Goal: Navigation & Orientation: Find specific page/section

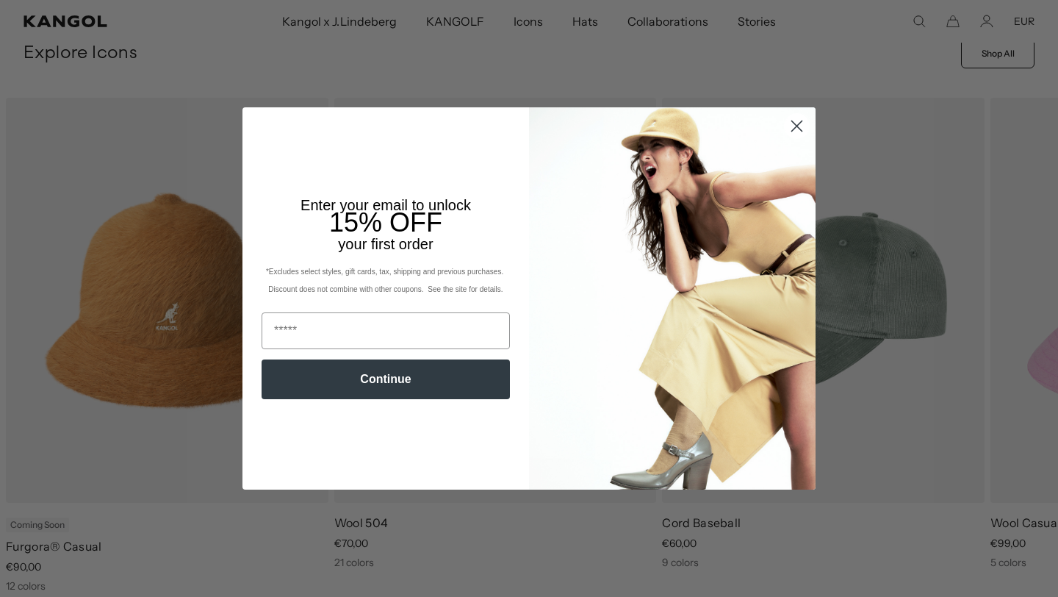
scroll to position [546, 0]
click at [799, 127] on icon "Close dialog" at bounding box center [797, 126] width 10 height 10
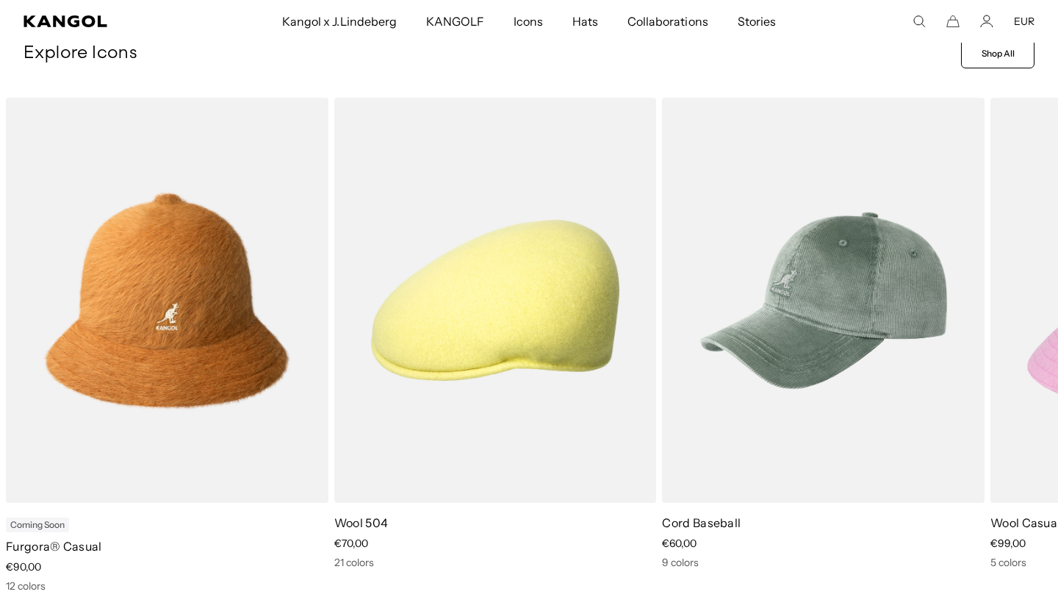
scroll to position [0, 303]
click at [1024, 357] on icon at bounding box center [1022, 357] width 7 height 7
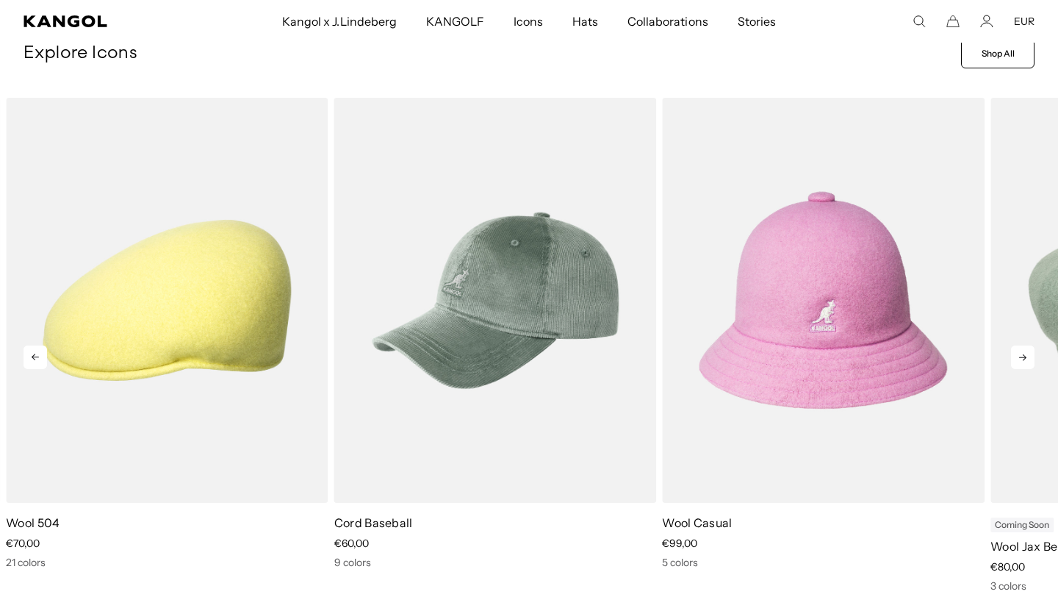
scroll to position [0, 0]
click at [1024, 357] on icon at bounding box center [1022, 357] width 7 height 7
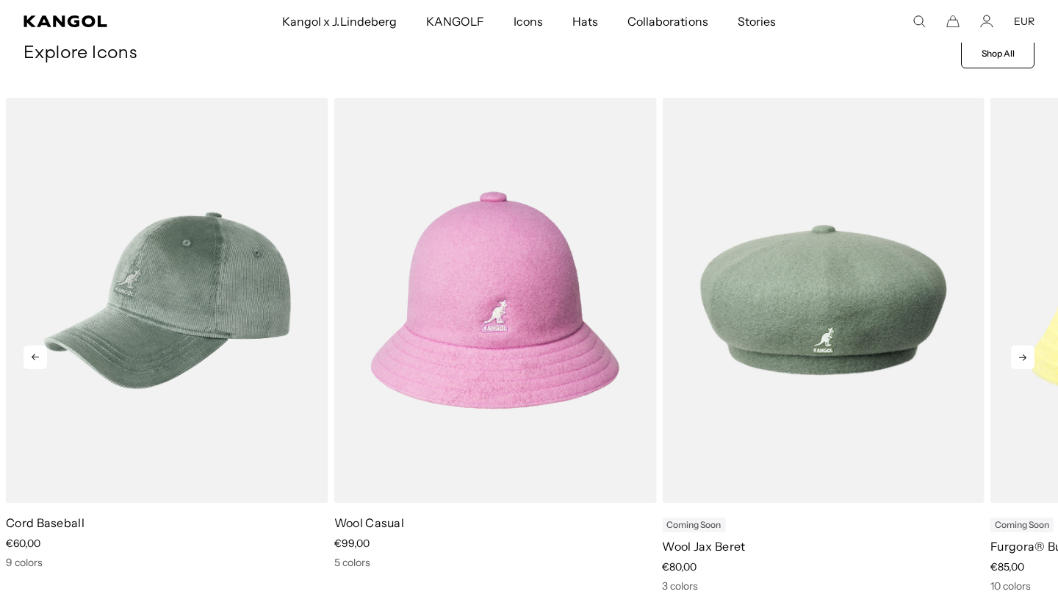
click at [1019, 360] on icon at bounding box center [1023, 357] width 24 height 24
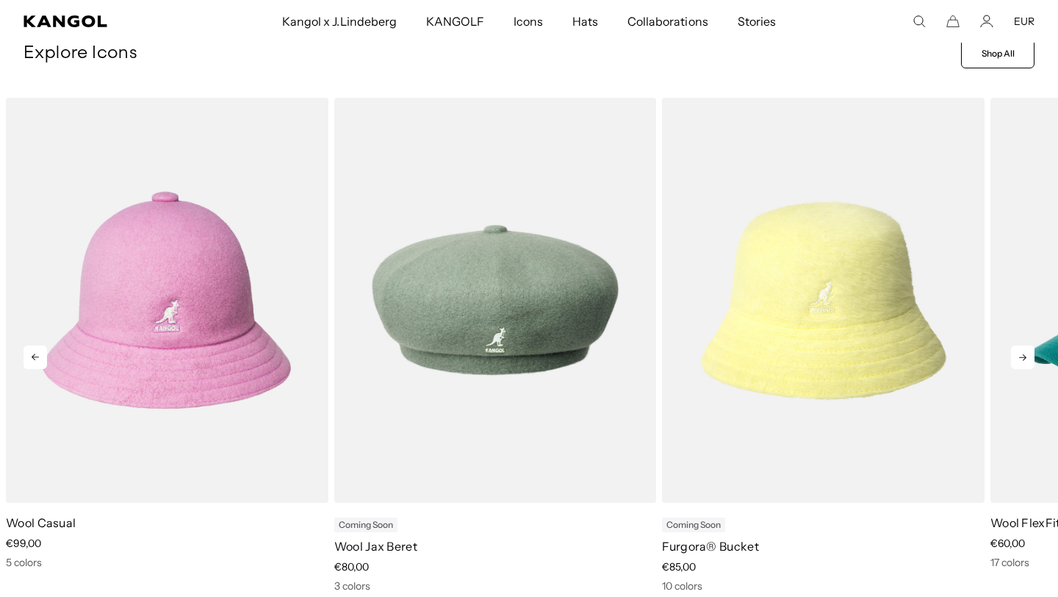
click at [1020, 361] on icon at bounding box center [1023, 357] width 24 height 24
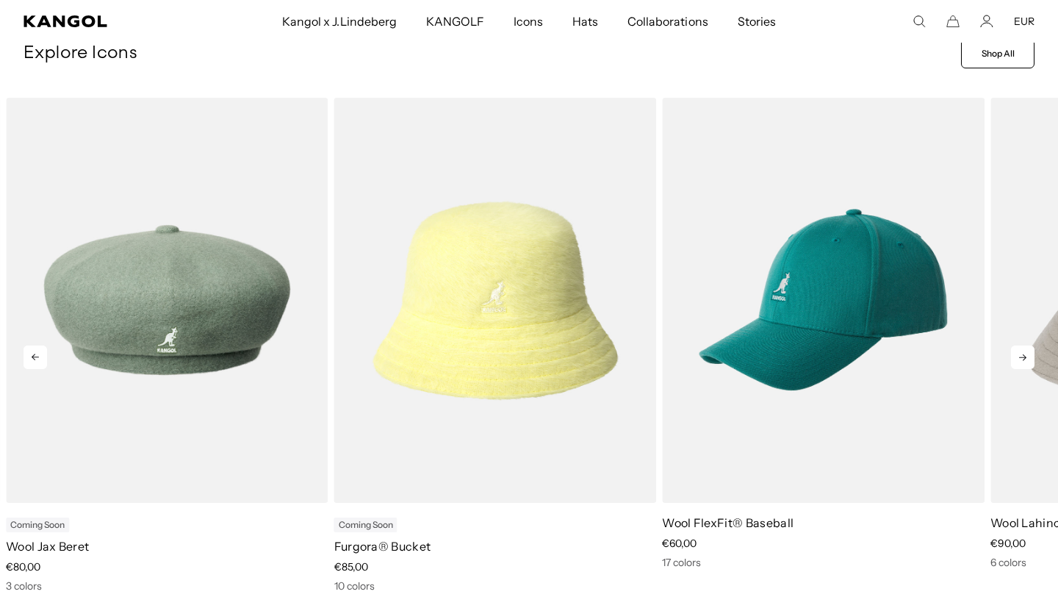
click at [1020, 361] on icon at bounding box center [1023, 357] width 24 height 24
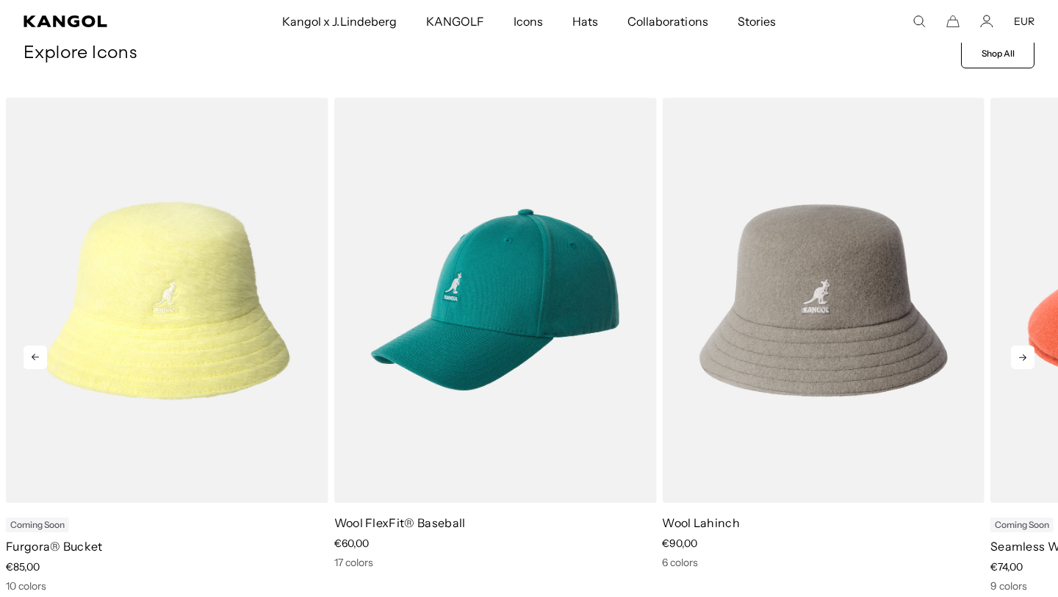
click at [1020, 362] on icon at bounding box center [1023, 357] width 24 height 24
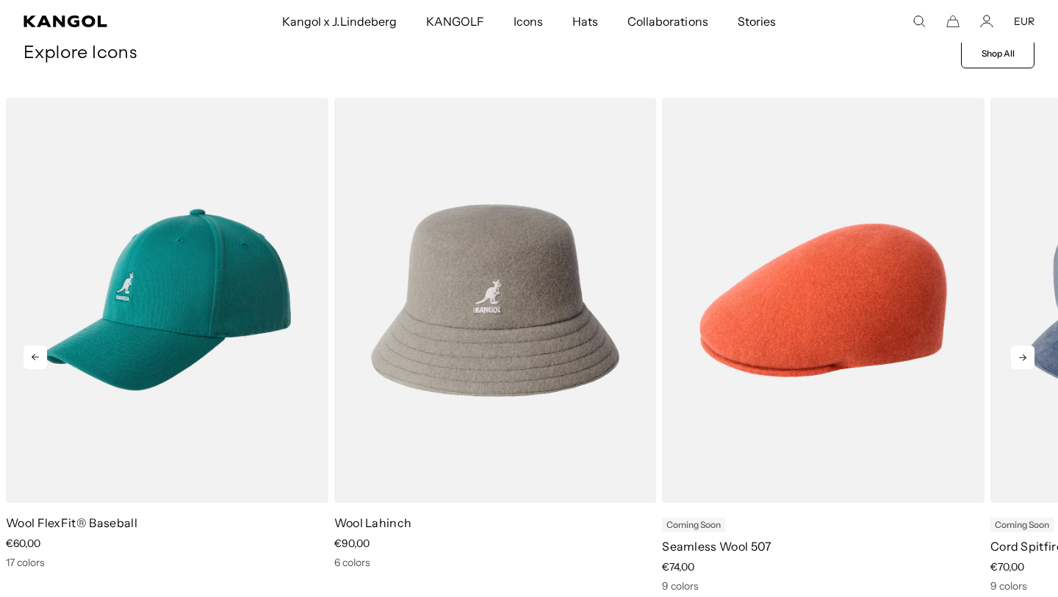
click at [1020, 362] on icon at bounding box center [1023, 357] width 24 height 24
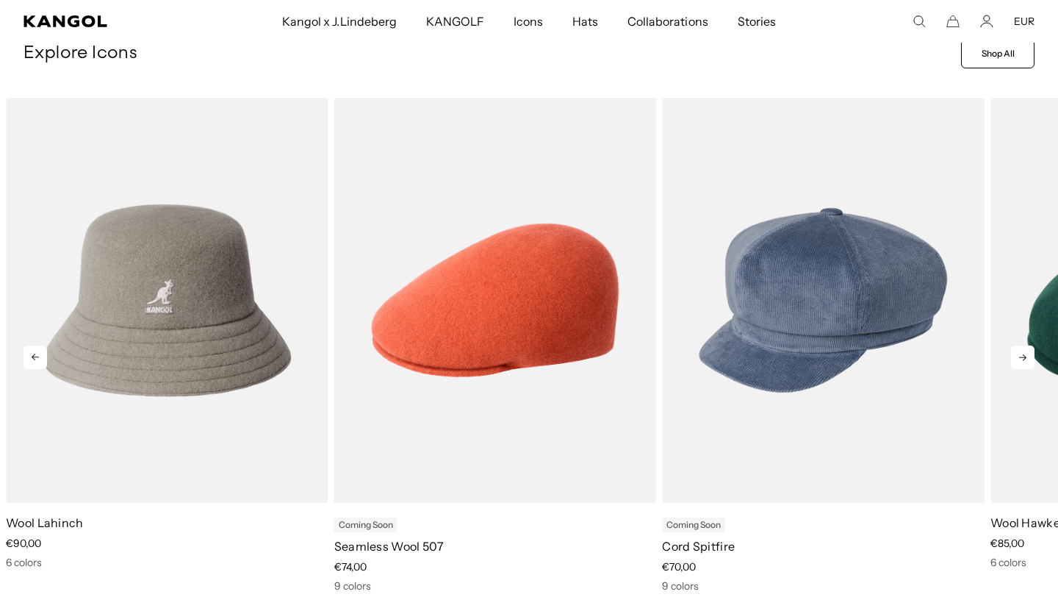
click at [1024, 360] on icon at bounding box center [1023, 357] width 24 height 24
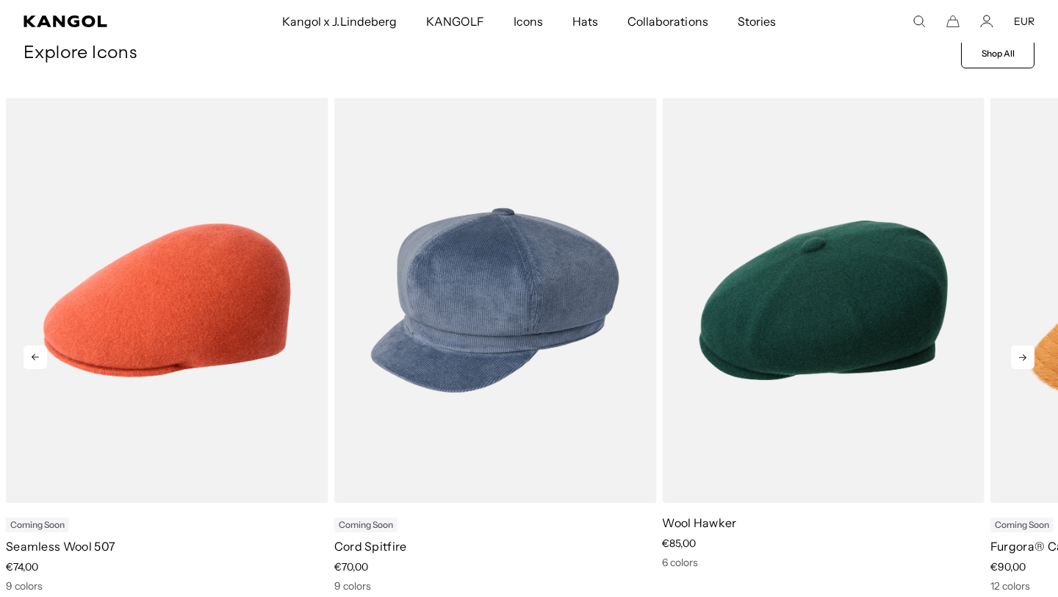
click at [1024, 360] on icon at bounding box center [1023, 357] width 24 height 24
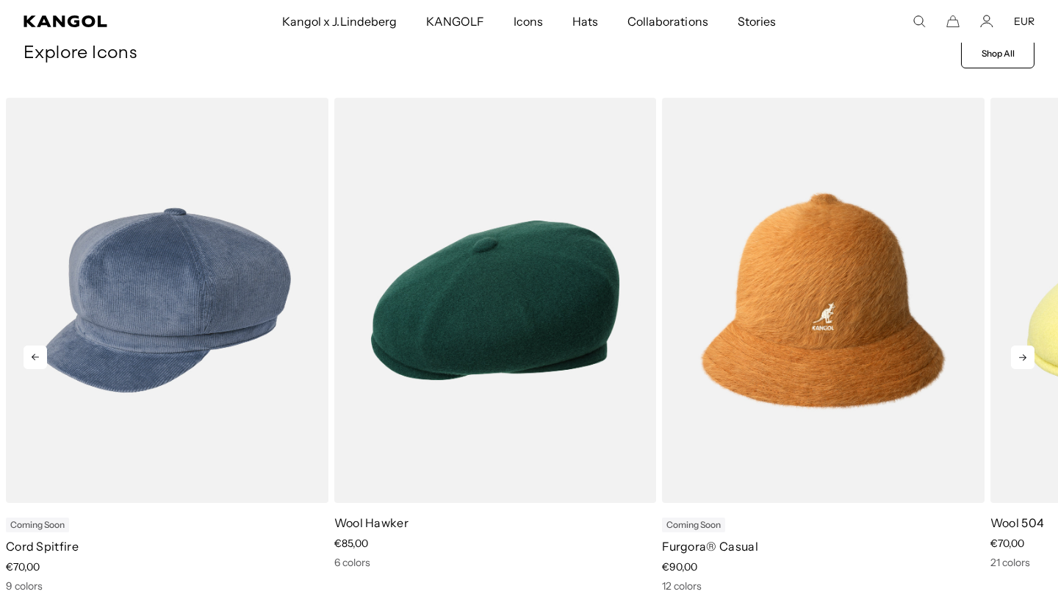
click at [1024, 360] on icon at bounding box center [1023, 357] width 24 height 24
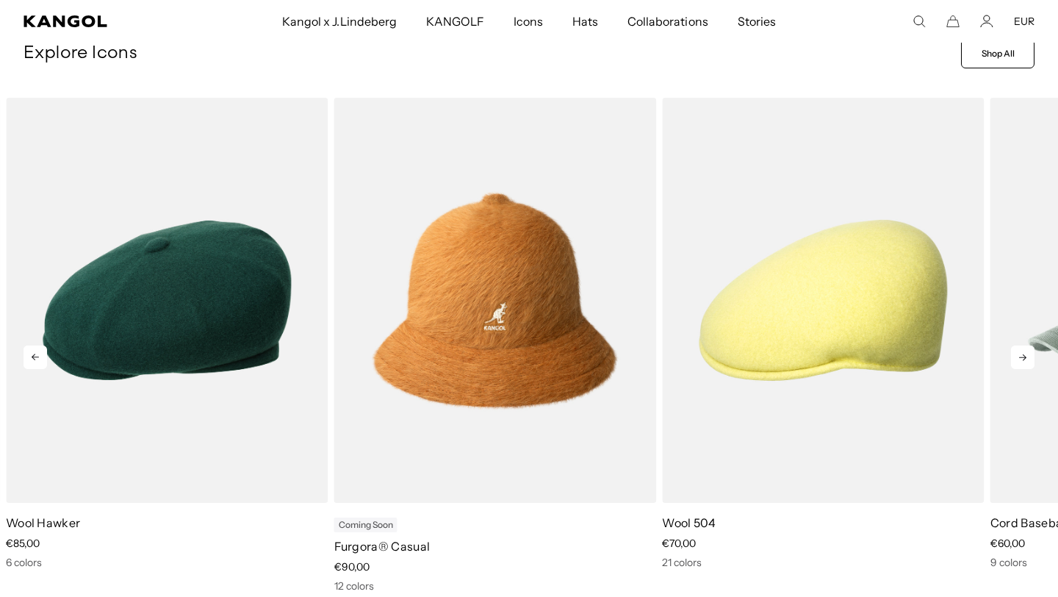
click at [1024, 360] on icon at bounding box center [1023, 357] width 24 height 24
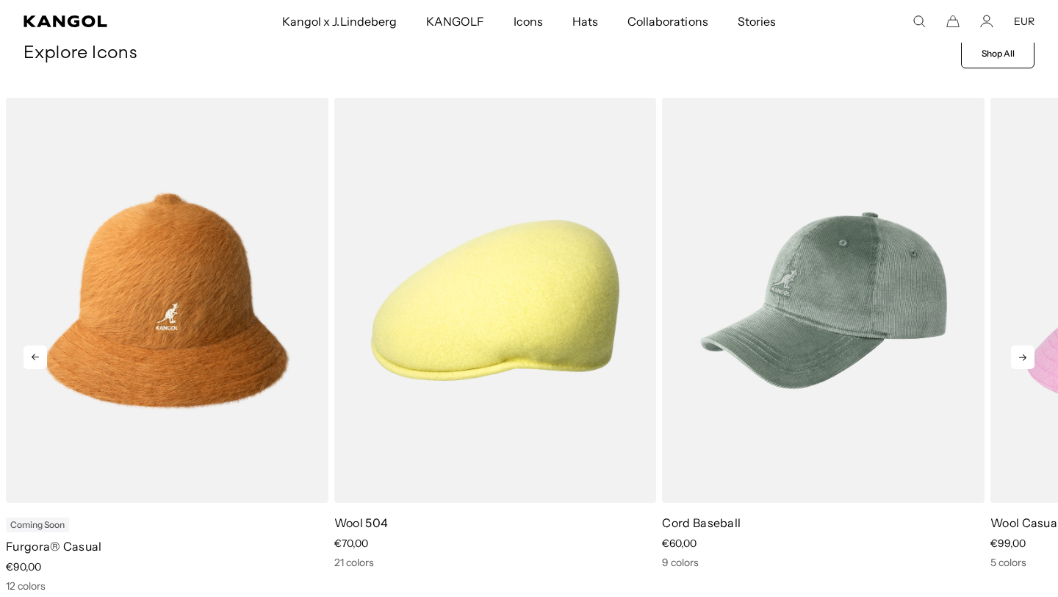
click at [1024, 360] on icon at bounding box center [1023, 357] width 24 height 24
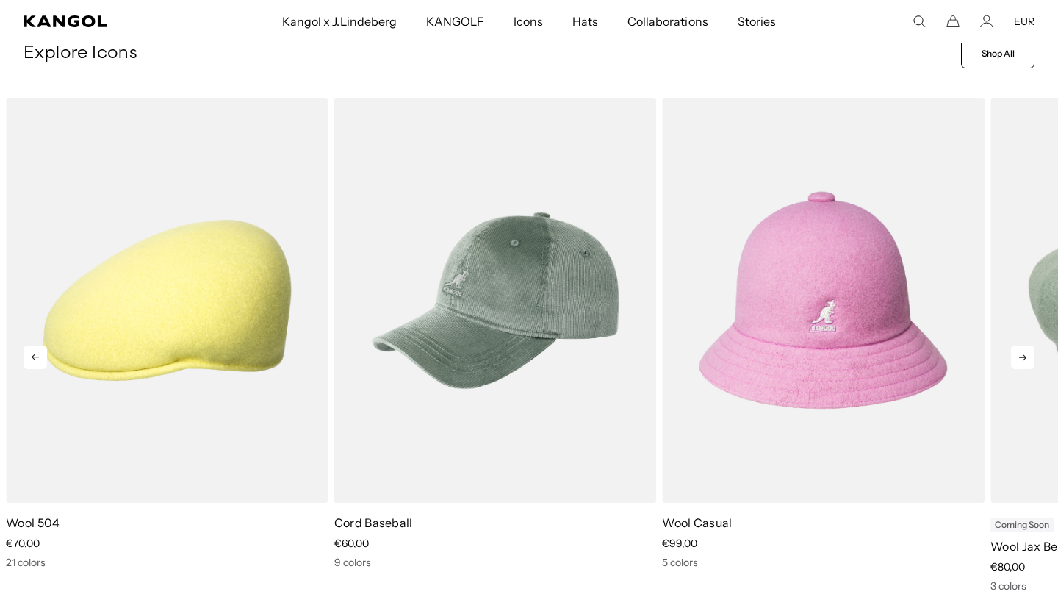
click at [1024, 360] on icon at bounding box center [1023, 357] width 24 height 24
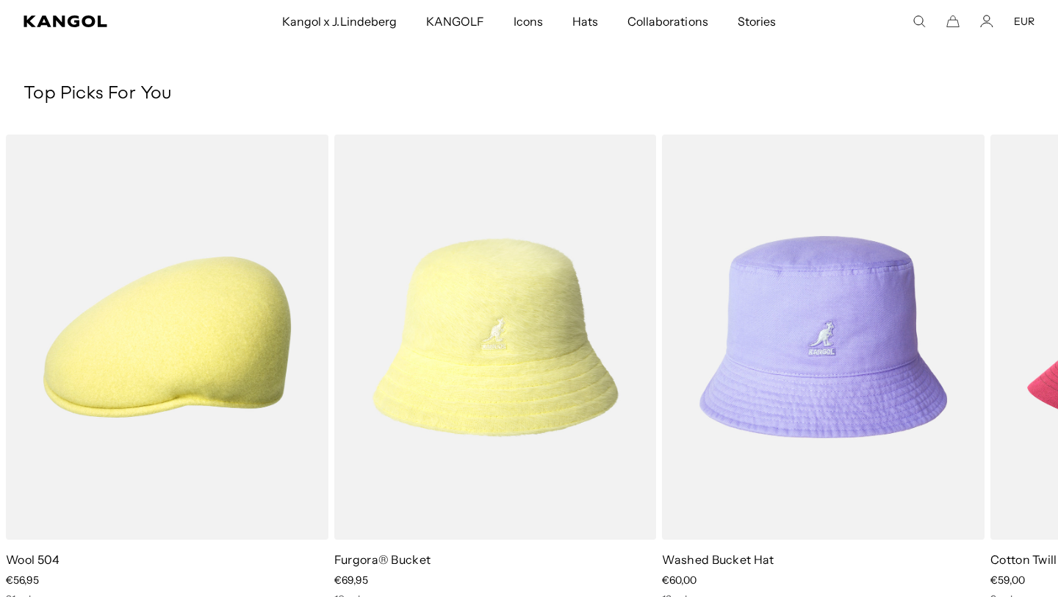
scroll to position [2258, 0]
click at [1022, 386] on icon at bounding box center [1023, 384] width 24 height 24
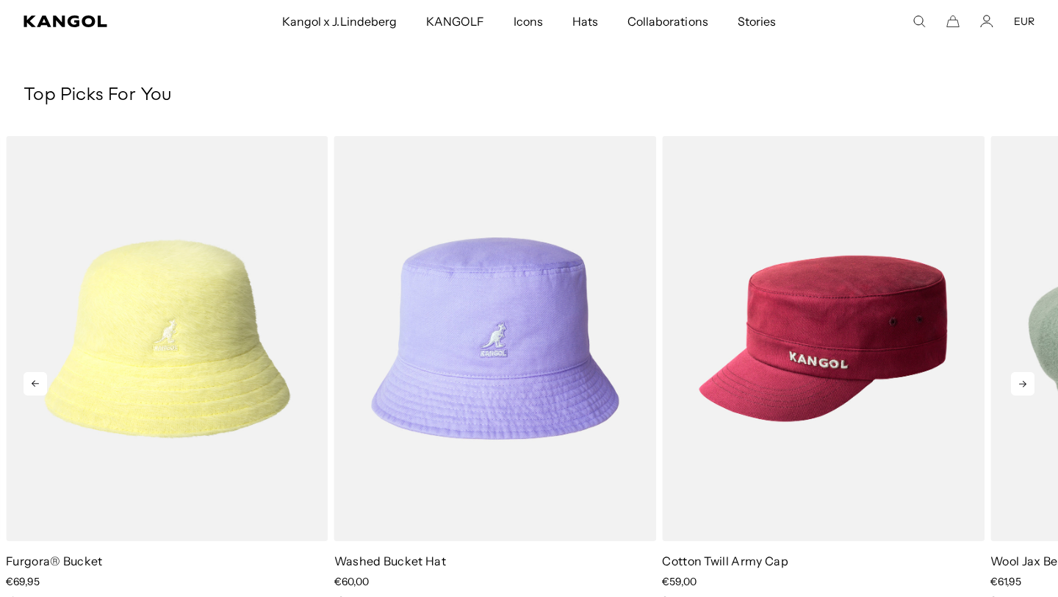
click at [1022, 386] on icon at bounding box center [1023, 384] width 24 height 24
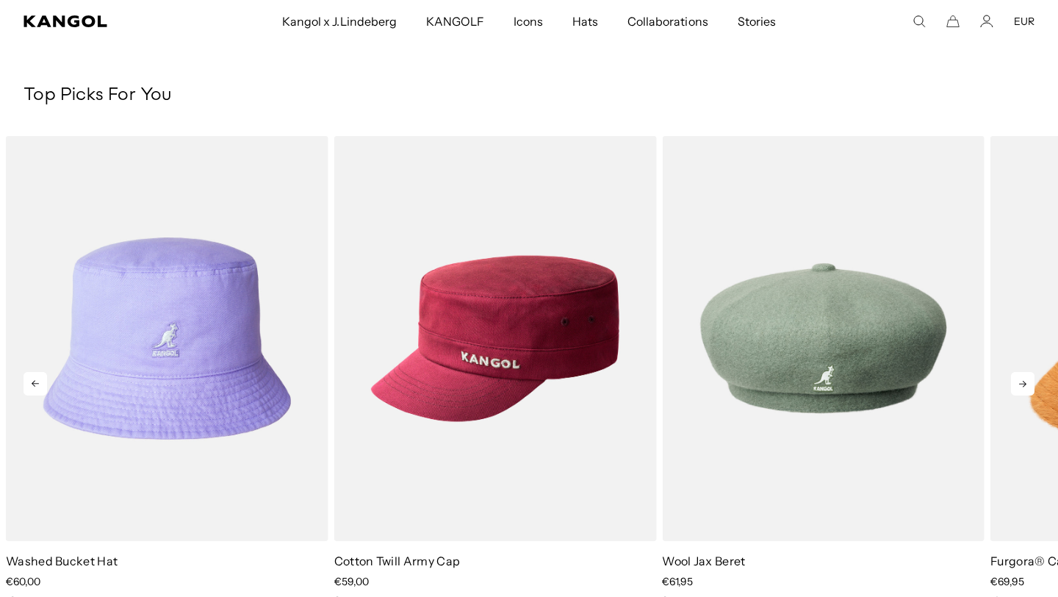
click at [1022, 386] on icon at bounding box center [1023, 384] width 24 height 24
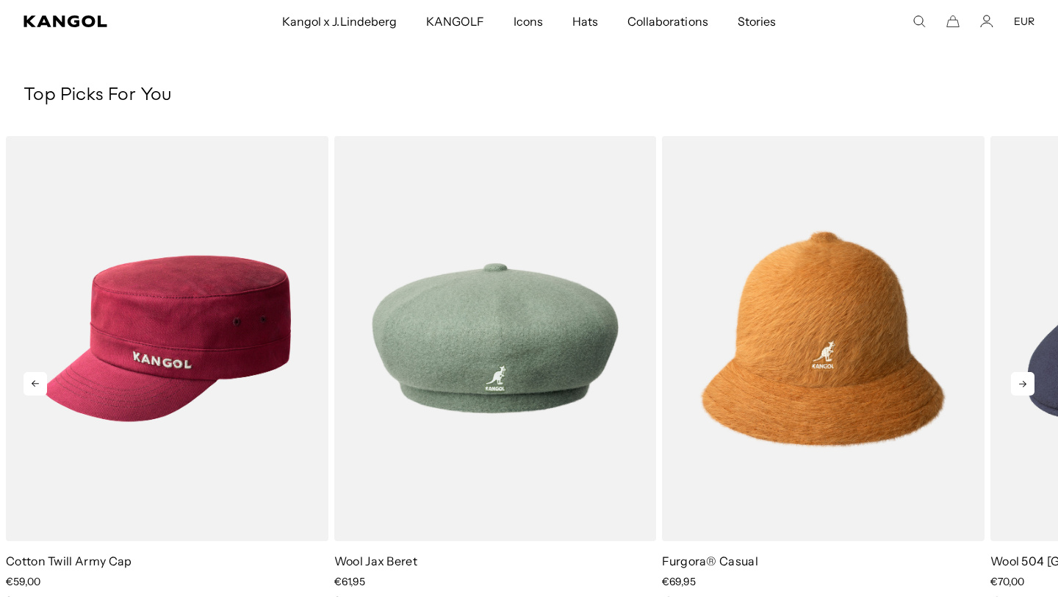
scroll to position [0, 303]
click at [1022, 386] on icon at bounding box center [1023, 384] width 24 height 24
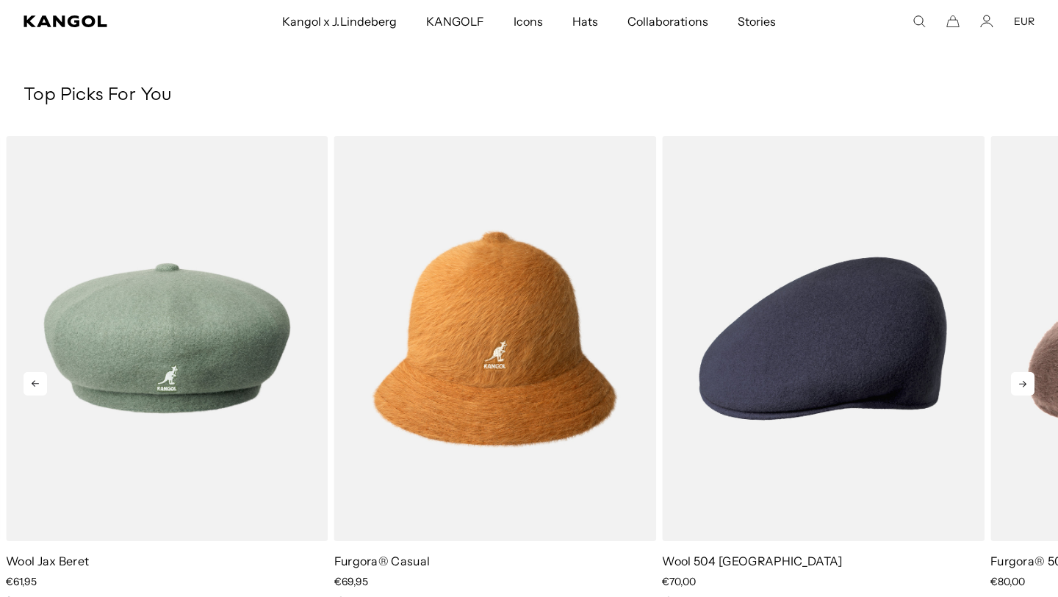
click at [1022, 387] on icon at bounding box center [1022, 384] width 7 height 7
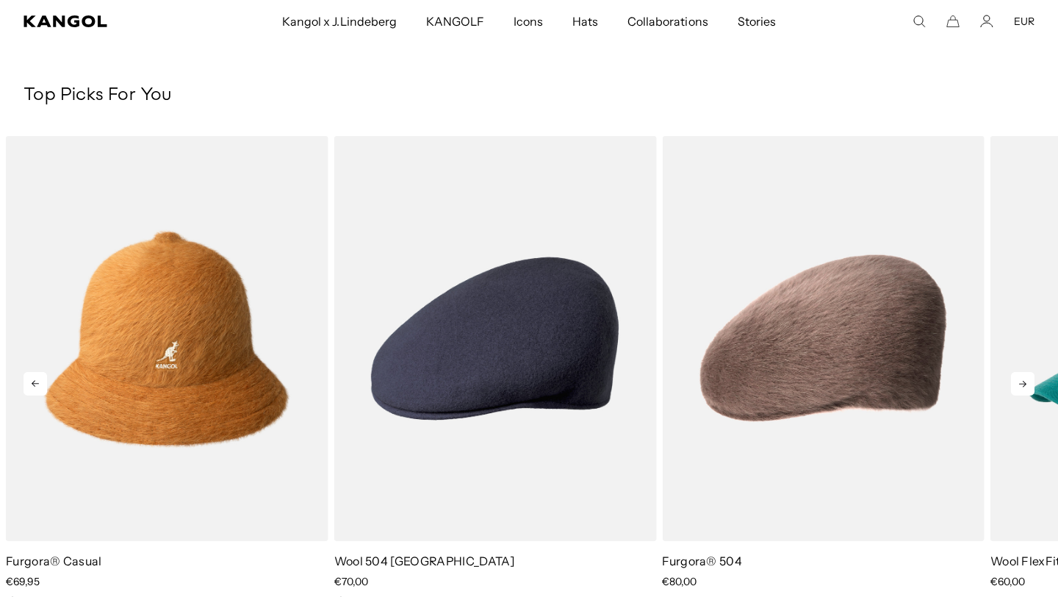
click at [1022, 387] on icon at bounding box center [1022, 384] width 7 height 7
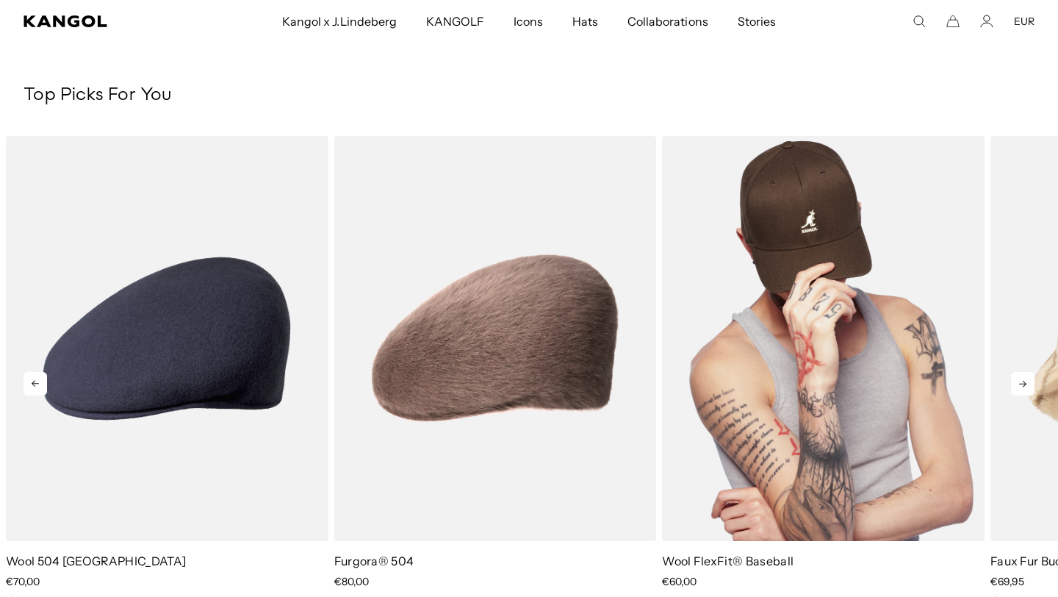
scroll to position [0, 0]
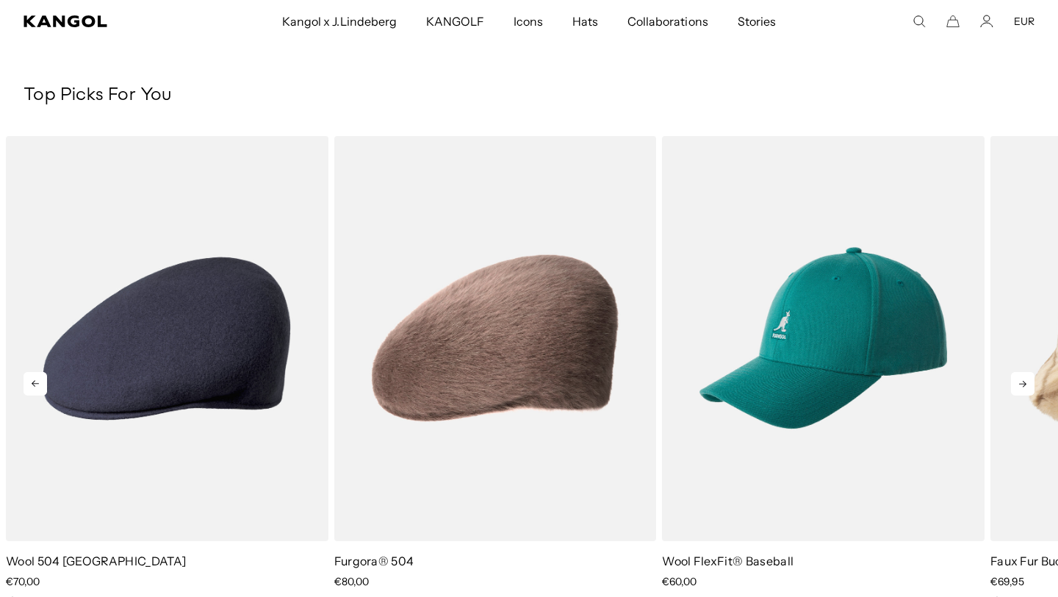
click at [1018, 385] on icon at bounding box center [1023, 384] width 24 height 24
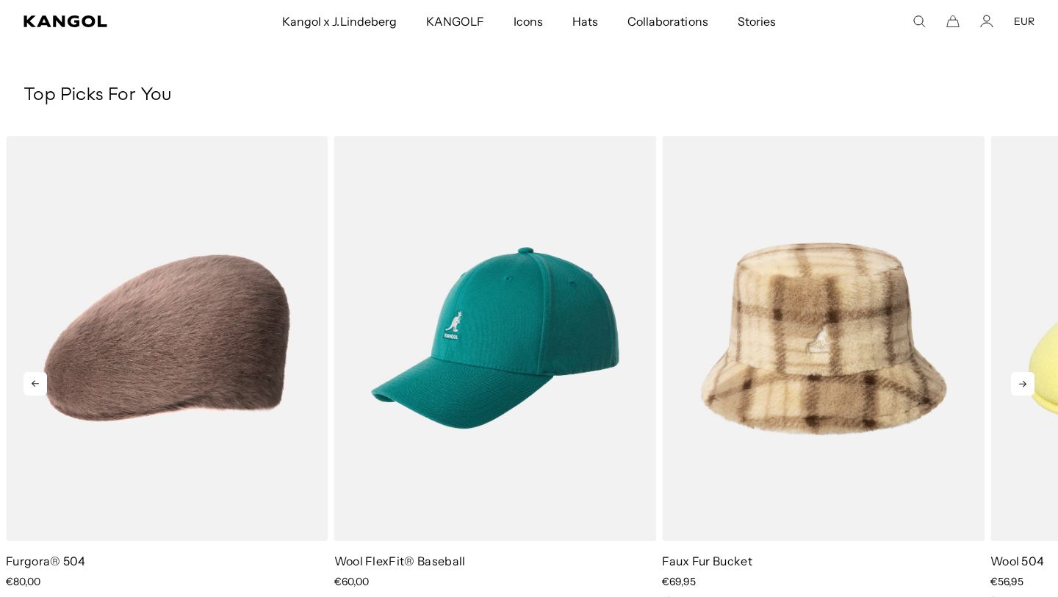
click at [1018, 385] on icon at bounding box center [1023, 384] width 24 height 24
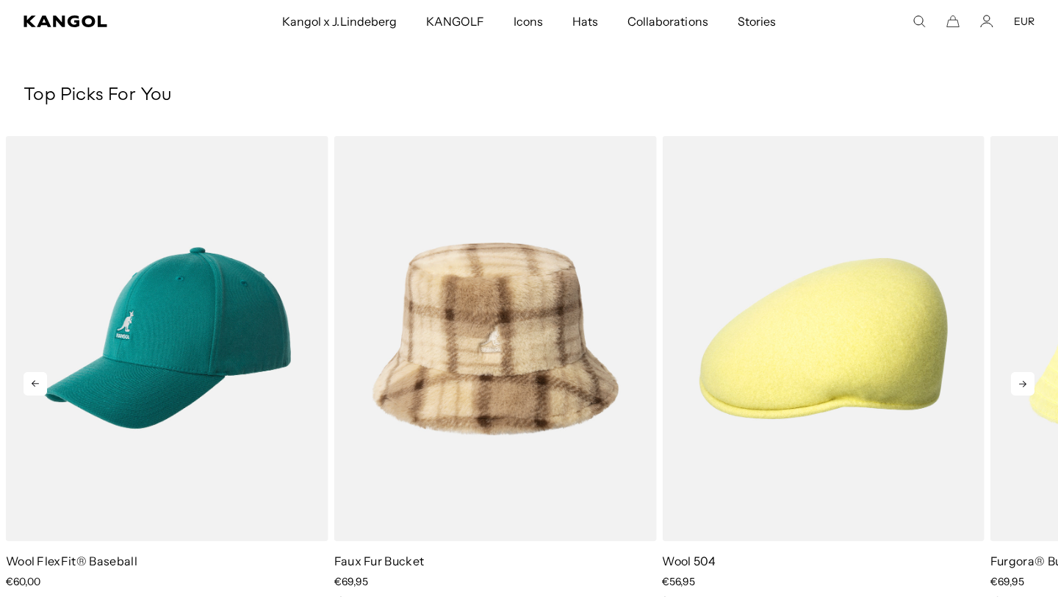
scroll to position [0, 303]
click at [1018, 386] on icon at bounding box center [1023, 384] width 24 height 24
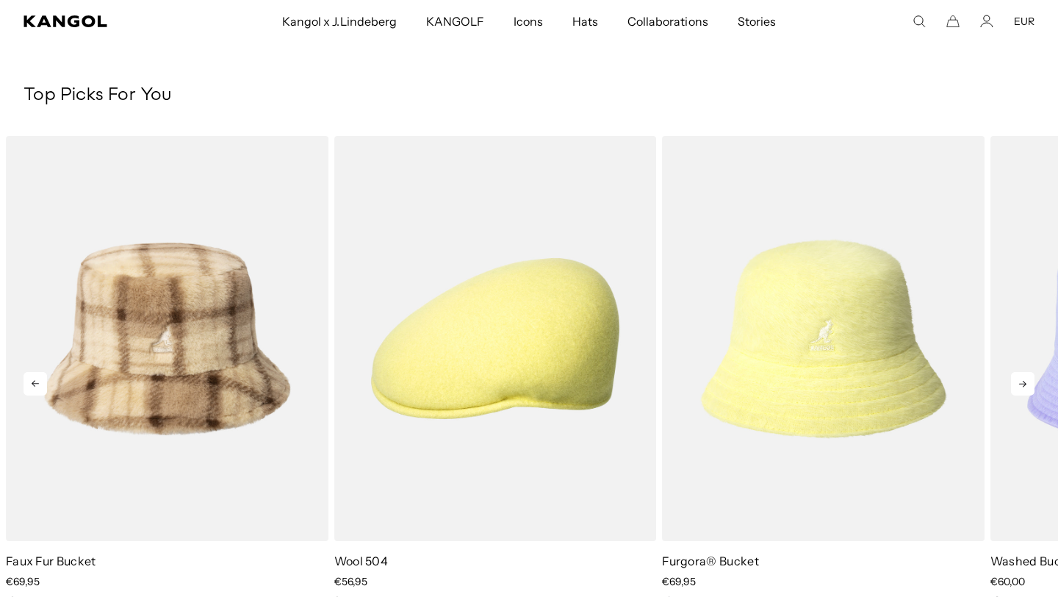
click at [1018, 386] on icon at bounding box center [1023, 384] width 24 height 24
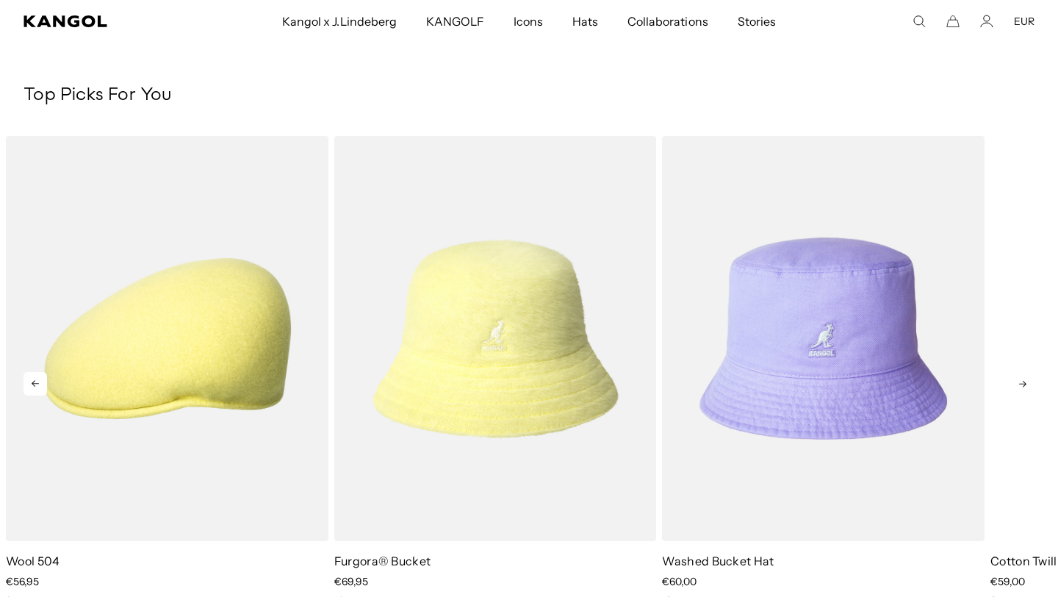
scroll to position [0, 0]
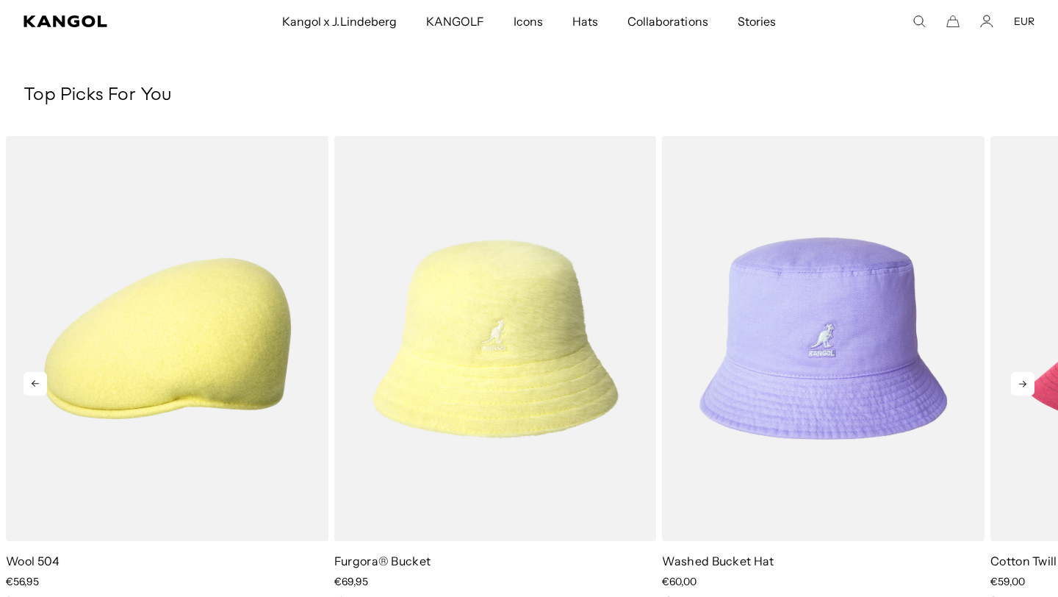
click at [1023, 383] on icon at bounding box center [1023, 384] width 24 height 24
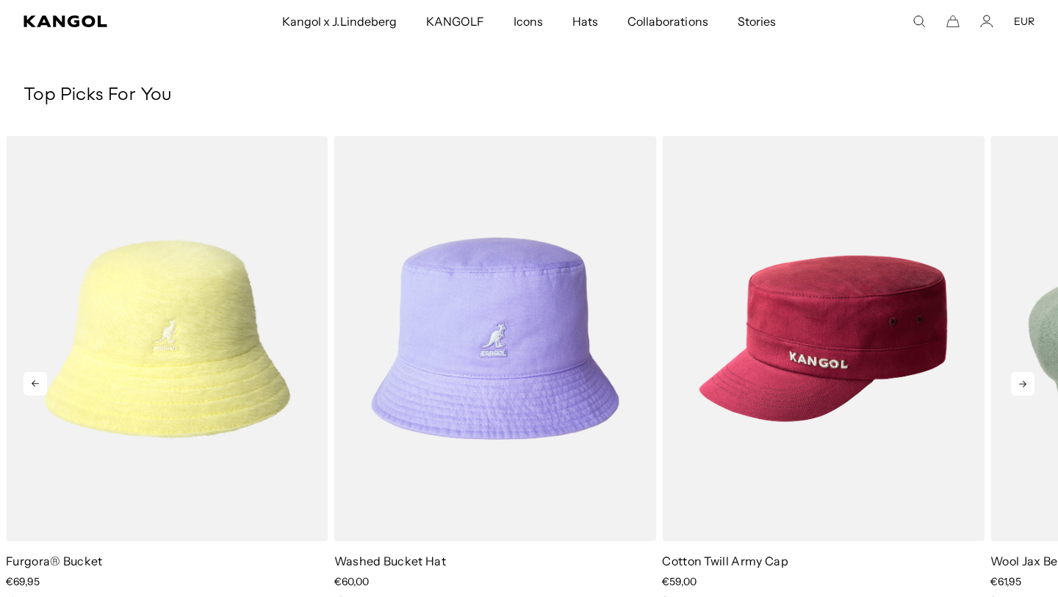
click at [1023, 383] on icon at bounding box center [1023, 384] width 24 height 24
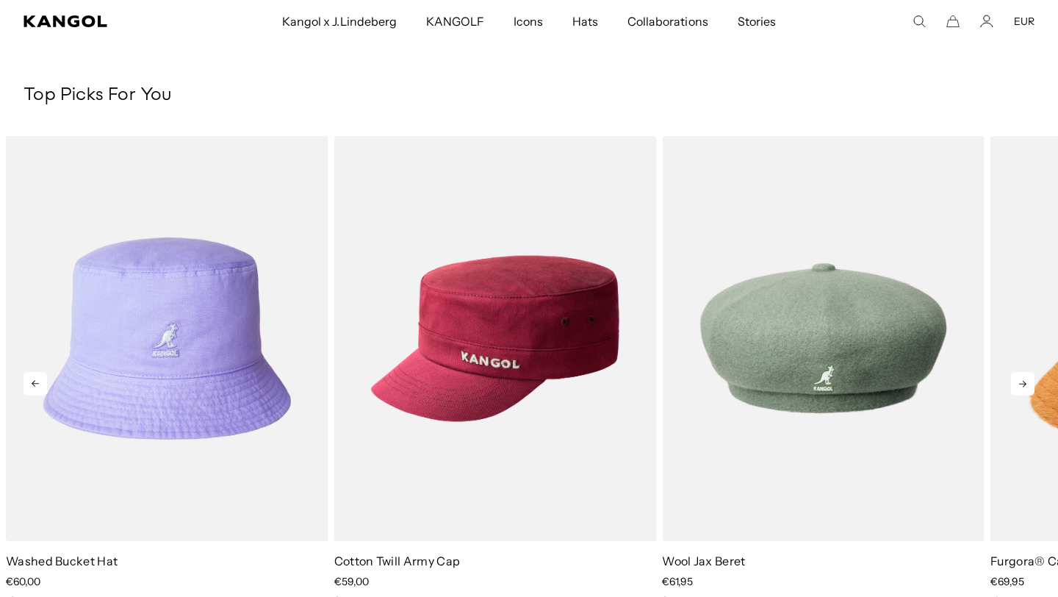
click at [1023, 383] on icon at bounding box center [1023, 384] width 24 height 24
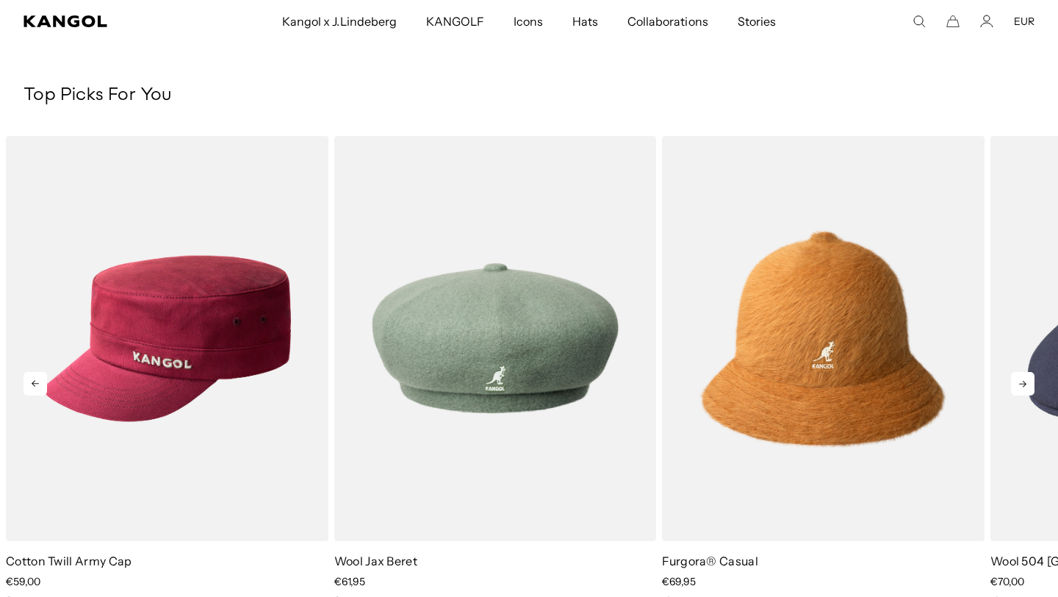
click at [1023, 383] on icon at bounding box center [1023, 384] width 24 height 24
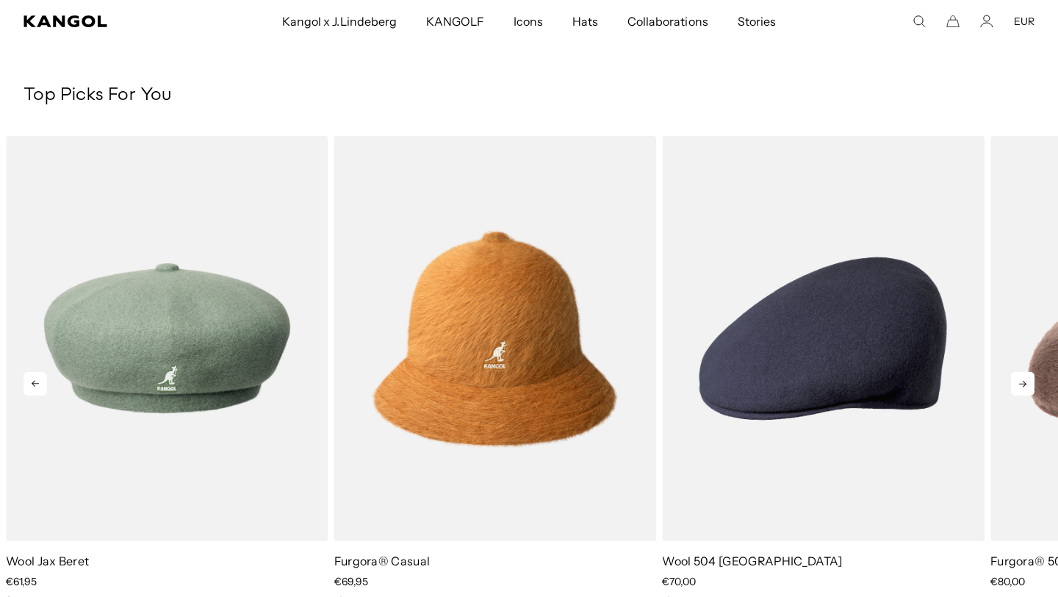
click at [1023, 383] on icon at bounding box center [1023, 384] width 24 height 24
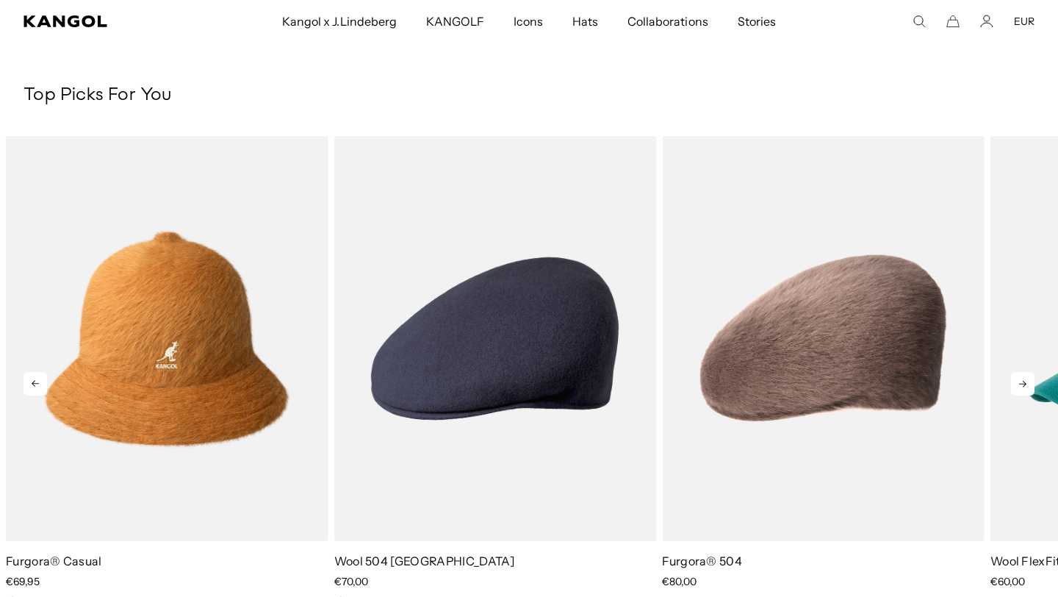
scroll to position [0, 303]
click at [1023, 383] on icon at bounding box center [1023, 384] width 24 height 24
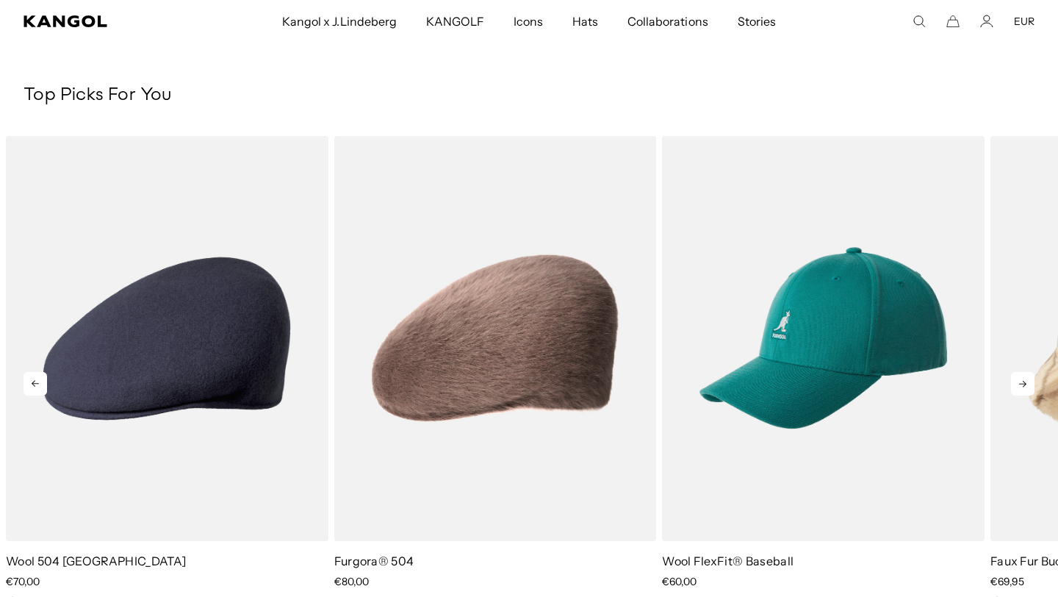
click at [1023, 383] on icon at bounding box center [1023, 384] width 24 height 24
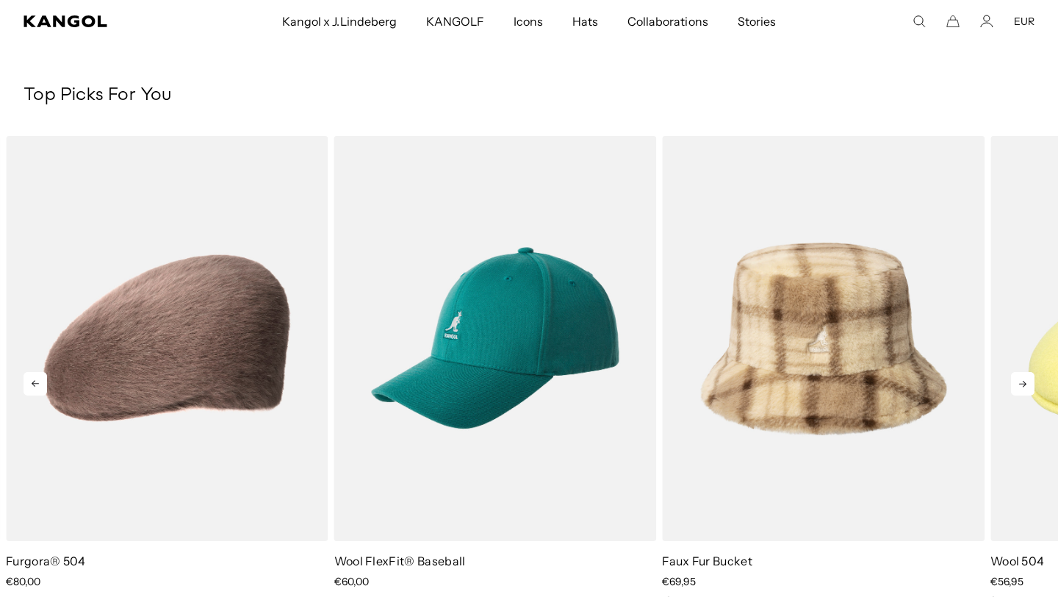
click at [1026, 384] on icon at bounding box center [1022, 384] width 7 height 7
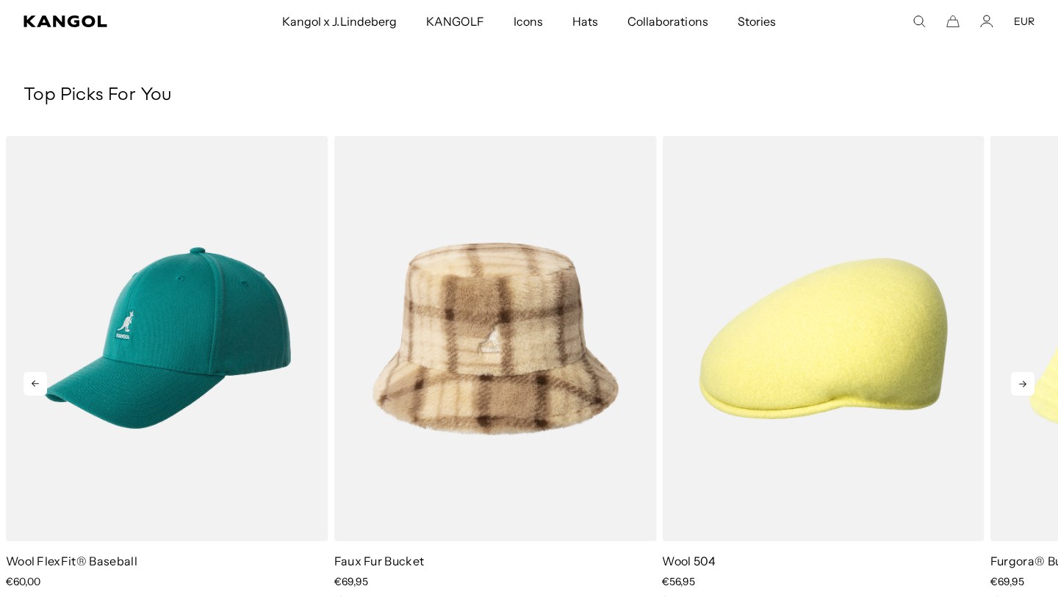
scroll to position [0, 0]
click at [1017, 385] on icon at bounding box center [1023, 384] width 24 height 24
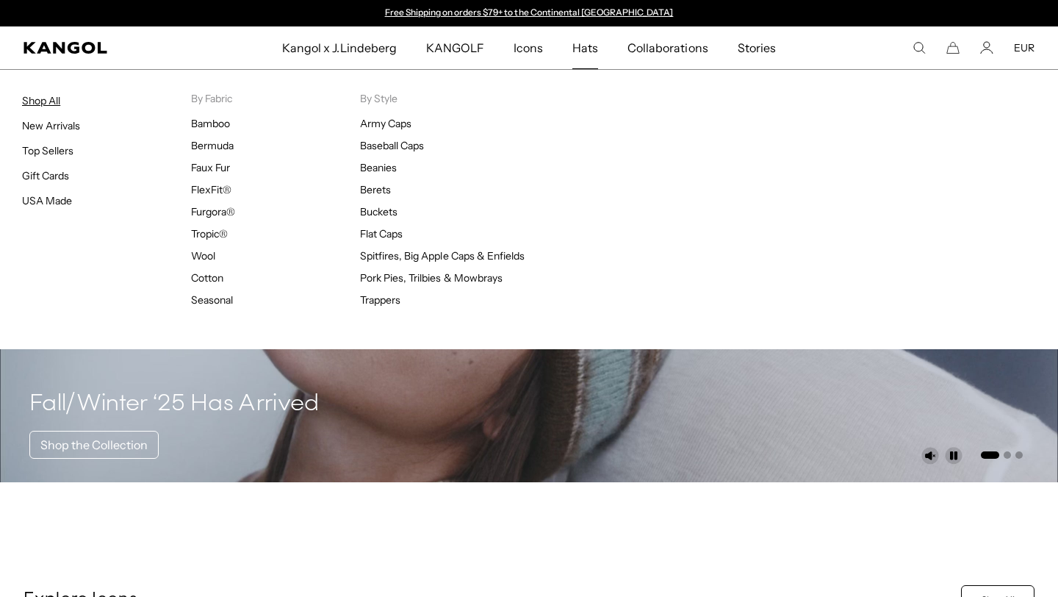
click at [43, 98] on link "Shop All" at bounding box center [41, 100] width 38 height 13
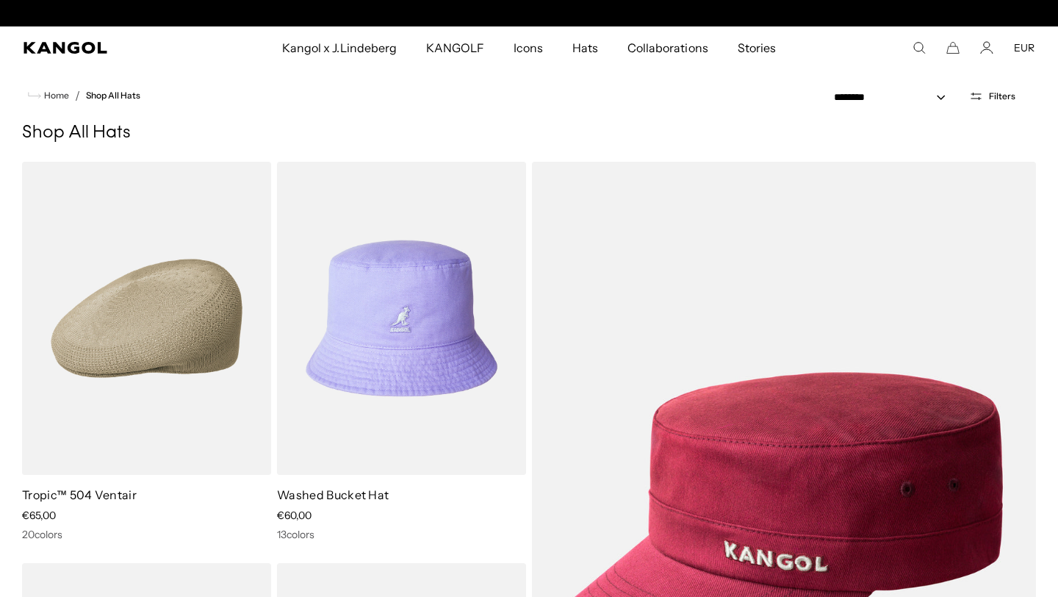
scroll to position [0, 303]
